Goal: Register for event/course

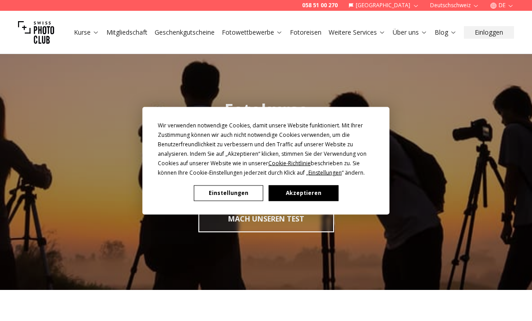
click at [310, 188] on button "Akzeptieren" at bounding box center [303, 193] width 69 height 16
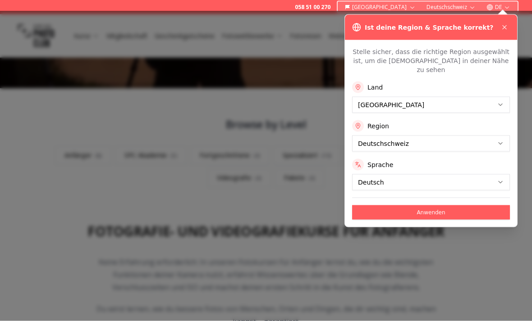
scroll to position [202, 0]
click at [504, 27] on icon at bounding box center [504, 27] width 7 height 7
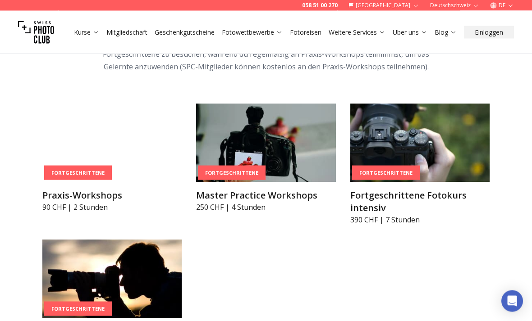
scroll to position [1411, 0]
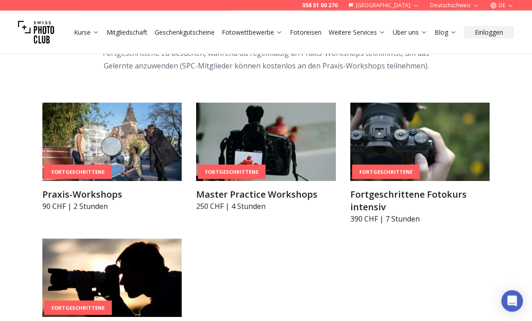
click at [67, 144] on img at bounding box center [111, 142] width 139 height 78
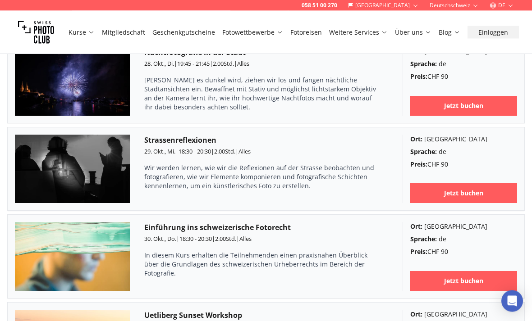
scroll to position [1210, 0]
click at [353, 164] on p "Wir werden lernen, wie wir die Reflexionen auf der Strasse beobachten und fotog…" at bounding box center [261, 177] width 234 height 27
click at [50, 158] on img at bounding box center [72, 169] width 115 height 69
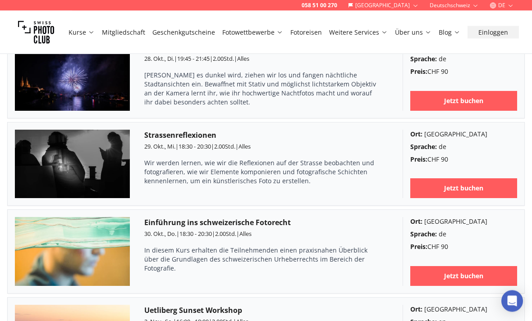
scroll to position [1215, 0]
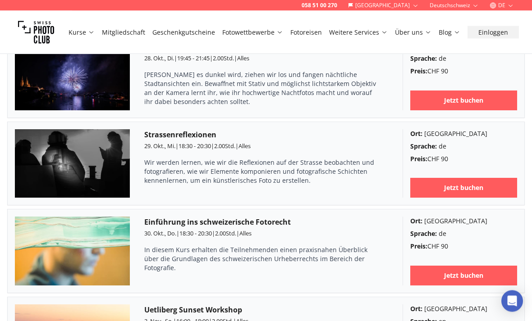
click at [468, 184] on b "Jetzt buchen" at bounding box center [463, 188] width 39 height 9
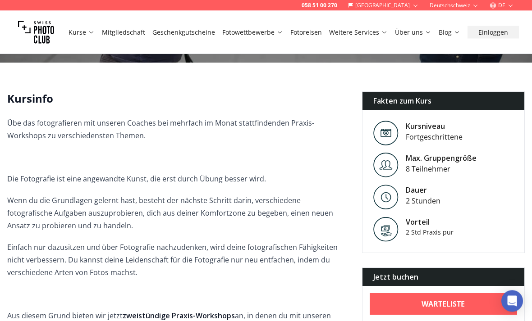
scroll to position [188, 0]
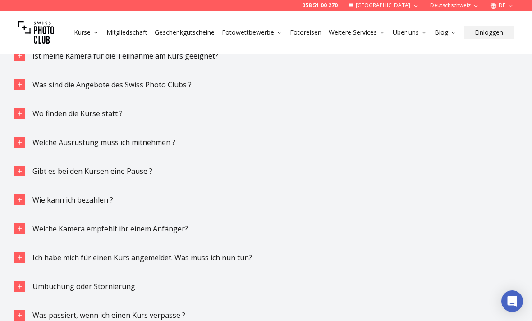
scroll to position [810, 0]
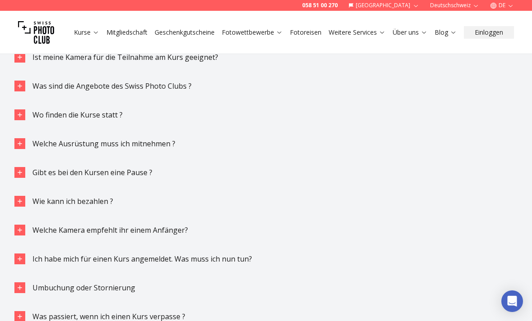
click at [41, 146] on span "Welche Ausrüstung muss ich mitnehmen ?" at bounding box center [103, 144] width 143 height 10
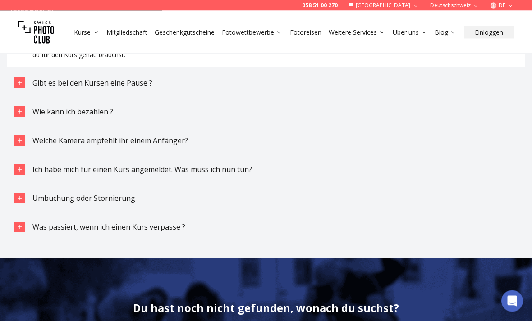
click at [50, 143] on span "Welche Kamera empfehlt ihr einem Anfänger?" at bounding box center [110, 141] width 156 height 10
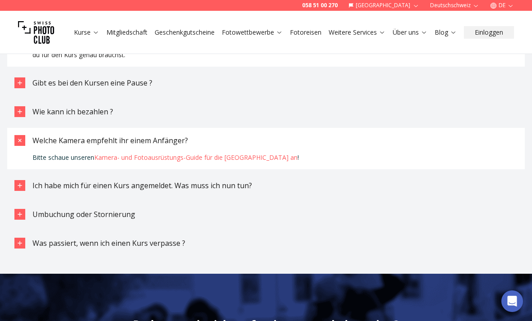
click at [109, 160] on link "Kamera- und Fotoausrüstungs-Guide für die [GEOGRAPHIC_DATA] an" at bounding box center [195, 157] width 203 height 9
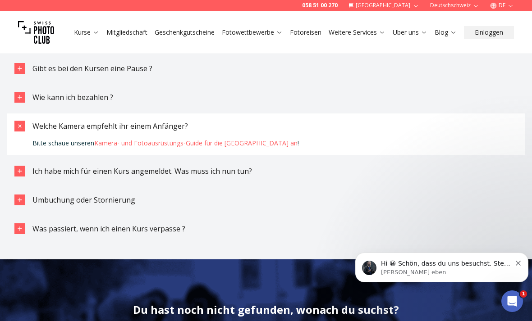
scroll to position [0, 0]
